Goal: Contribute content: Add original content to the website for others to see

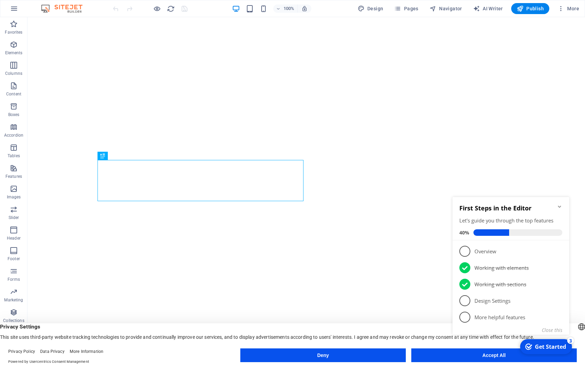
click at [561, 207] on icon "Minimize checklist" at bounding box center [558, 206] width 5 height 5
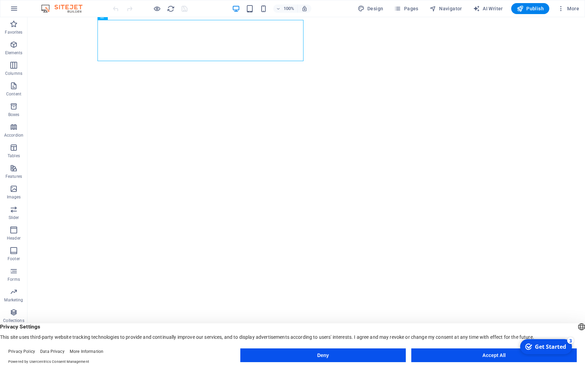
click at [493, 352] on button "Accept All" at bounding box center [493, 355] width 165 height 14
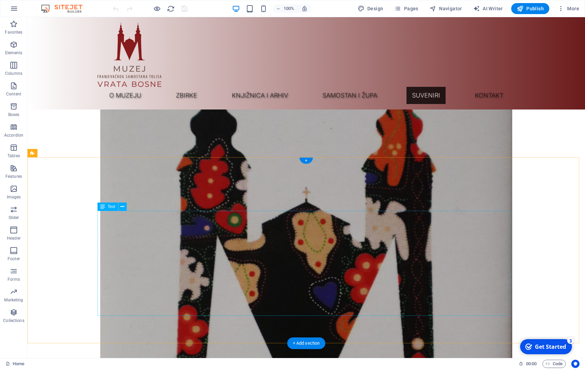
scroll to position [3884, 0]
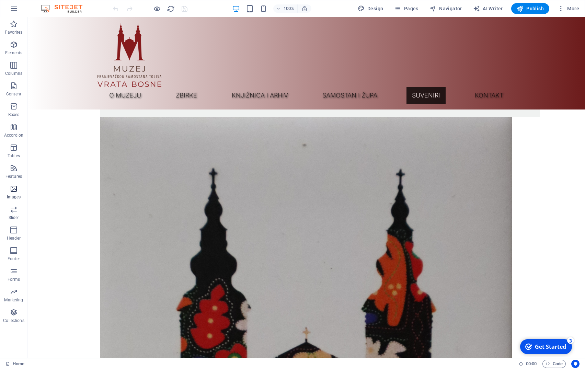
click at [15, 188] on icon "button" at bounding box center [14, 189] width 8 height 8
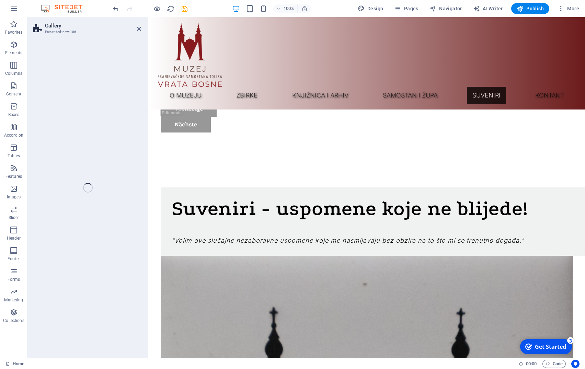
scroll to position [3619, 0]
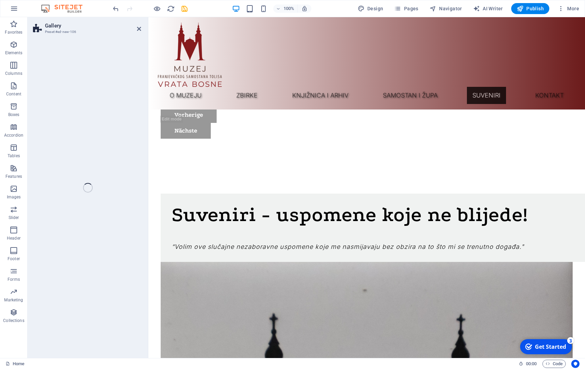
select select "rem"
select select "preset-gallery-v3-captions"
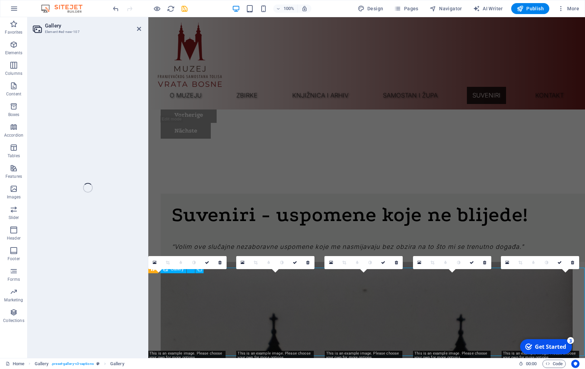
select select "4"
select select "px"
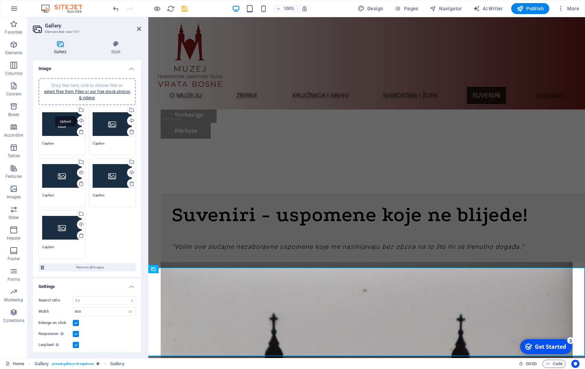
click at [77, 122] on div "Upload" at bounding box center [81, 121] width 10 height 10
click at [126, 119] on div "Upload" at bounding box center [131, 121] width 10 height 10
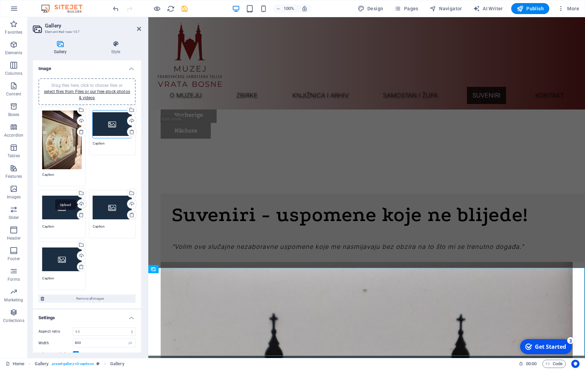
click at [79, 200] on div "Upload" at bounding box center [81, 204] width 10 height 10
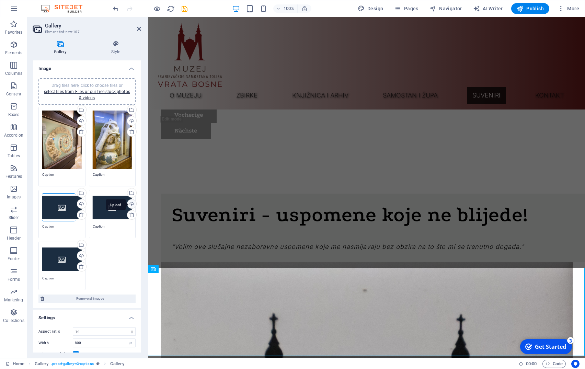
click at [127, 199] on div "Upload" at bounding box center [131, 204] width 10 height 10
click at [80, 253] on div "Upload" at bounding box center [81, 256] width 10 height 10
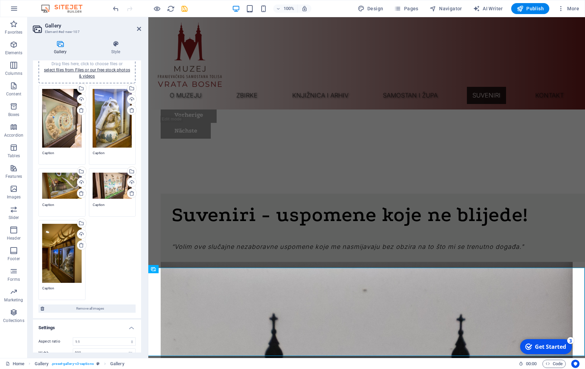
scroll to position [31, 0]
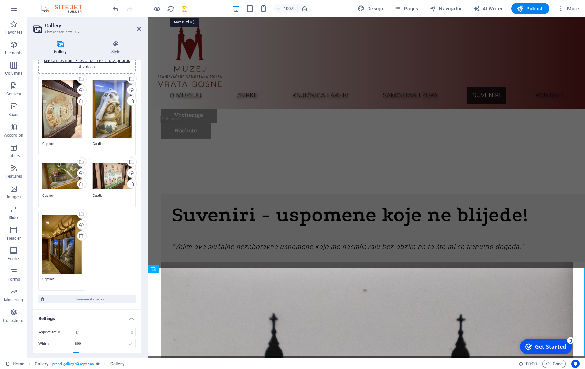
click at [184, 7] on icon "save" at bounding box center [184, 9] width 8 height 8
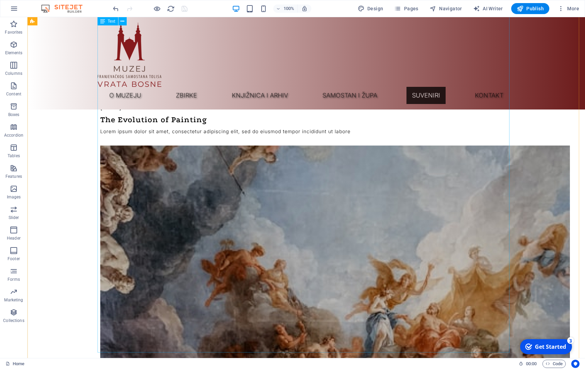
scroll to position [3010, 0]
